Goal: Communication & Community: Participate in discussion

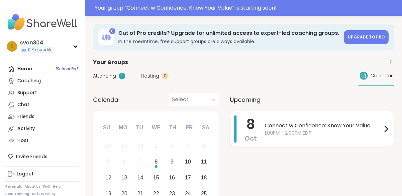
click at [287, 133] on span "1:00PM - 2:00PM EDT" at bounding box center [323, 133] width 117 height 7
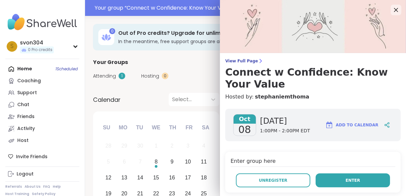
click at [331, 184] on button "Enter" at bounding box center [353, 181] width 74 height 14
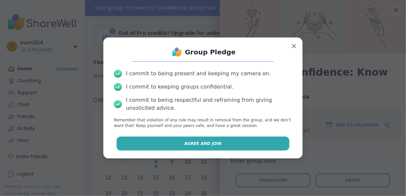
click at [186, 146] on span "Agree and Join" at bounding box center [203, 144] width 37 height 6
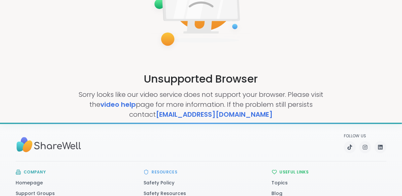
scroll to position [80, 0]
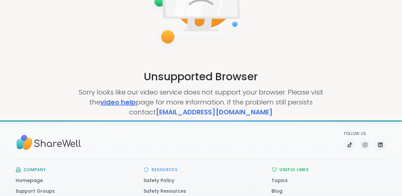
click at [124, 102] on link "video help" at bounding box center [118, 102] width 36 height 9
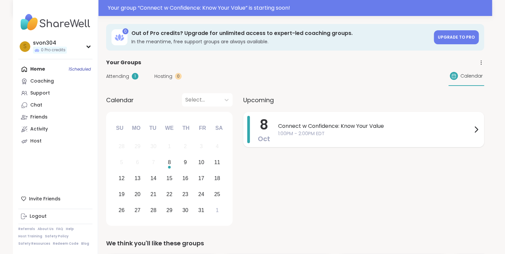
click at [319, 138] on div "Connect w Confidence: Know Your Value 1:00PM - 2:00PM EDT" at bounding box center [379, 129] width 202 height 27
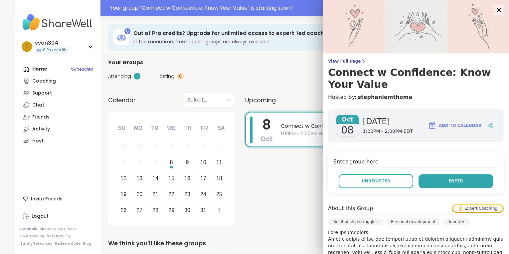
click at [453, 181] on span "Enter" at bounding box center [455, 181] width 15 height 6
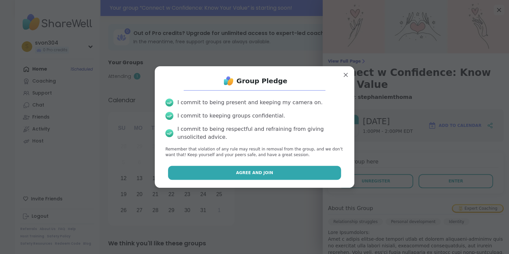
click at [279, 176] on button "Agree and Join" at bounding box center [254, 173] width 173 height 14
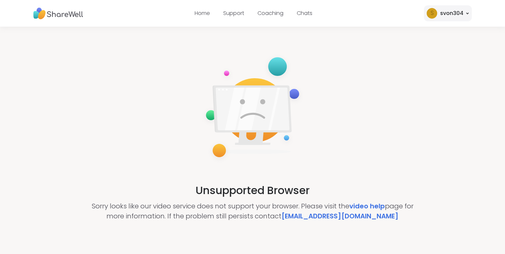
scroll to position [27, 0]
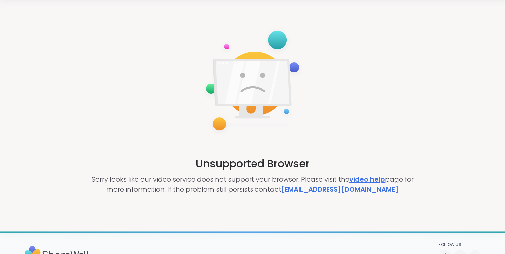
click at [358, 178] on link "video help" at bounding box center [367, 179] width 36 height 9
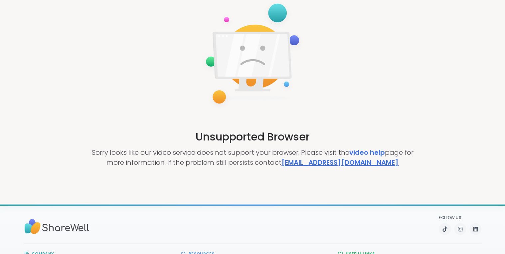
scroll to position [53, 0]
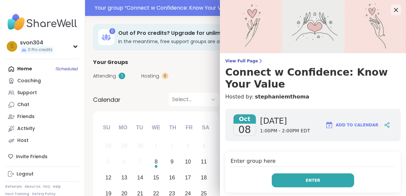
click at [298, 181] on button "Enter" at bounding box center [313, 181] width 82 height 14
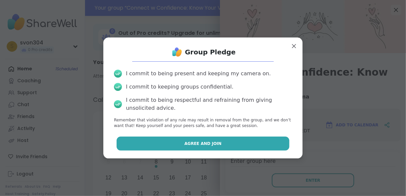
click at [233, 143] on button "Agree and Join" at bounding box center [203, 144] width 173 height 14
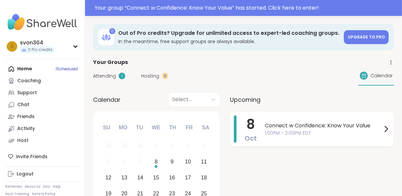
click at [252, 134] on span "Oct" at bounding box center [251, 138] width 12 height 9
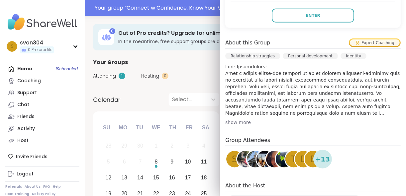
scroll to position [178, 0]
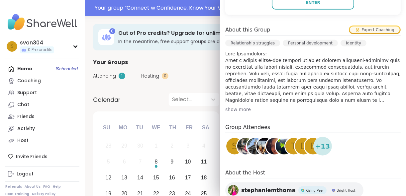
click at [229, 105] on div "About this Group Expert Coaching Relationship struggles Personal development Id…" at bounding box center [313, 69] width 176 height 87
click at [228, 108] on div "show more" at bounding box center [313, 109] width 176 height 7
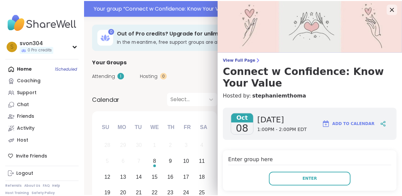
scroll to position [0, 0]
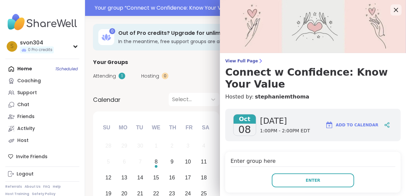
click at [392, 11] on icon at bounding box center [396, 10] width 8 height 8
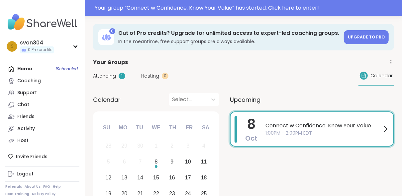
click at [304, 120] on div "Connect w Confidence: Know Your Value 1:00PM - 2:00PM EDT" at bounding box center [328, 129] width 124 height 26
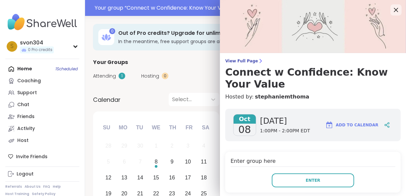
click at [392, 9] on icon at bounding box center [396, 10] width 8 height 8
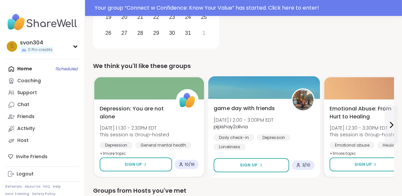
scroll to position [186, 0]
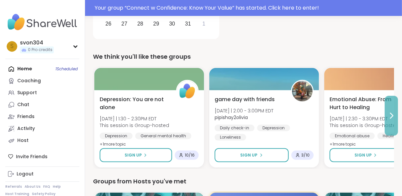
click at [392, 118] on icon at bounding box center [392, 116] width 8 height 8
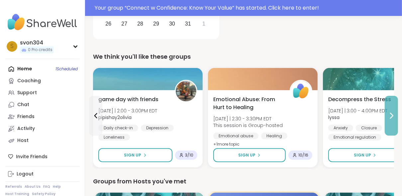
click at [392, 118] on icon at bounding box center [392, 116] width 8 height 8
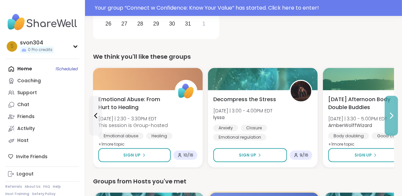
click at [392, 118] on icon at bounding box center [392, 116] width 8 height 8
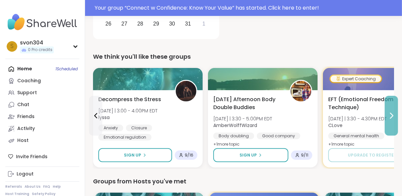
click at [392, 118] on icon at bounding box center [392, 116] width 8 height 8
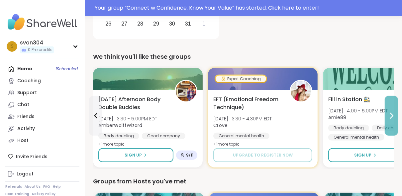
click at [392, 118] on icon at bounding box center [392, 116] width 8 height 8
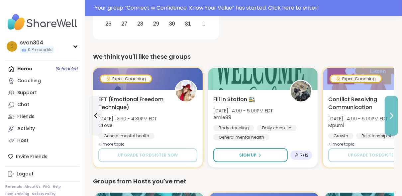
click at [392, 118] on icon at bounding box center [392, 116] width 8 height 8
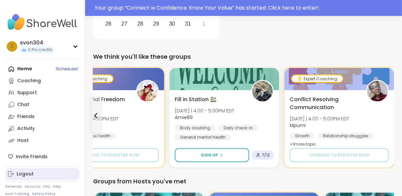
click at [31, 177] on div "Logout" at bounding box center [25, 174] width 17 height 7
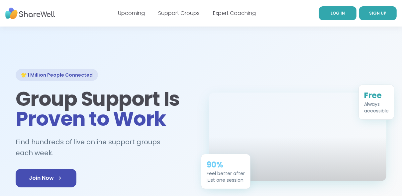
click at [341, 14] on span "LOG IN" at bounding box center [338, 13] width 14 height 6
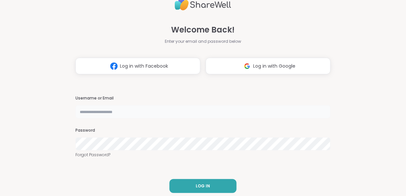
click at [165, 114] on input "text" at bounding box center [202, 111] width 255 height 13
click at [254, 65] on span "Log in with Google" at bounding box center [275, 66] width 42 height 7
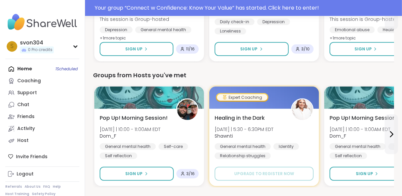
scroll to position [213, 0]
